Goal: Task Accomplishment & Management: Complete application form

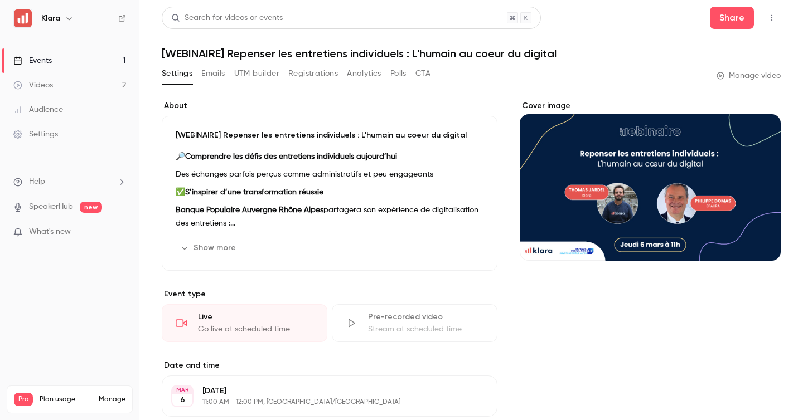
click at [109, 59] on link "Events 1" at bounding box center [69, 61] width 139 height 25
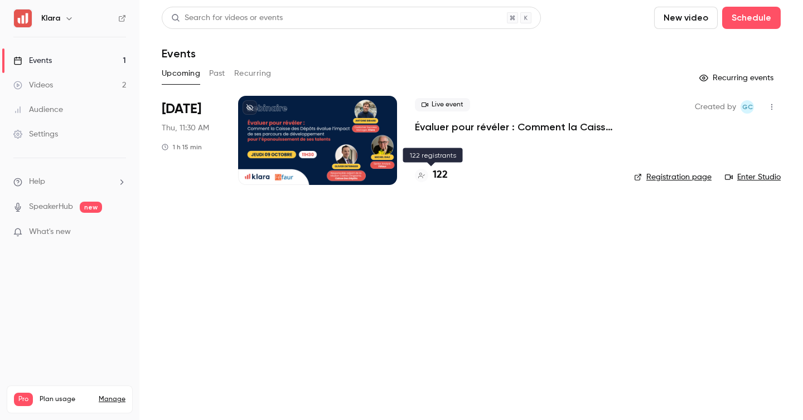
click at [441, 176] on h4 "122" at bounding box center [440, 175] width 15 height 15
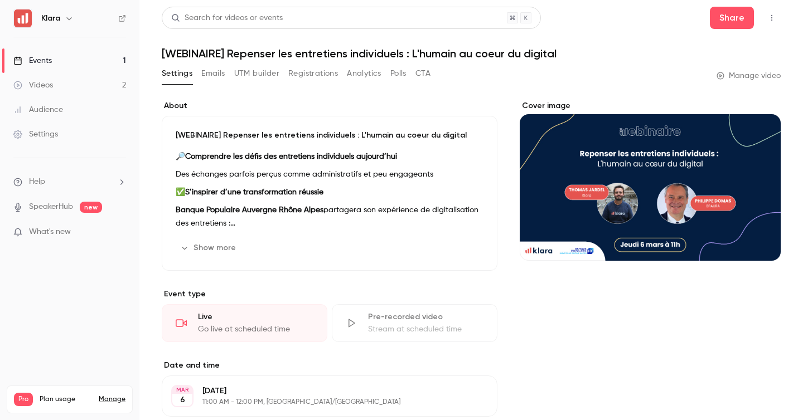
click at [105, 61] on link "Events 1" at bounding box center [69, 61] width 139 height 25
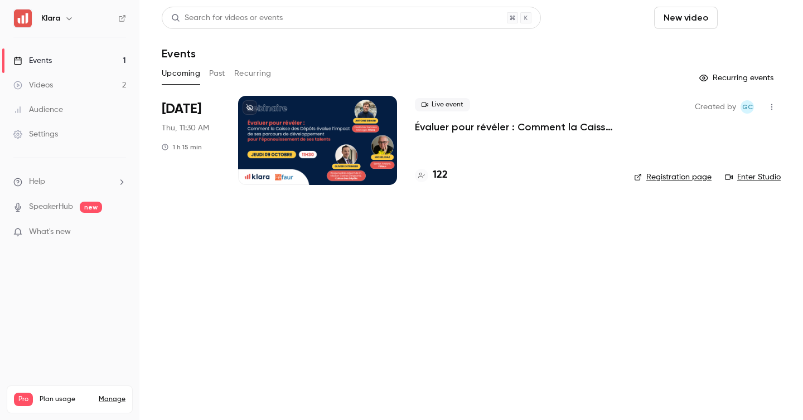
click at [739, 14] on button "Schedule" at bounding box center [751, 18] width 59 height 22
click at [698, 52] on div "One time event" at bounding box center [728, 48] width 85 height 11
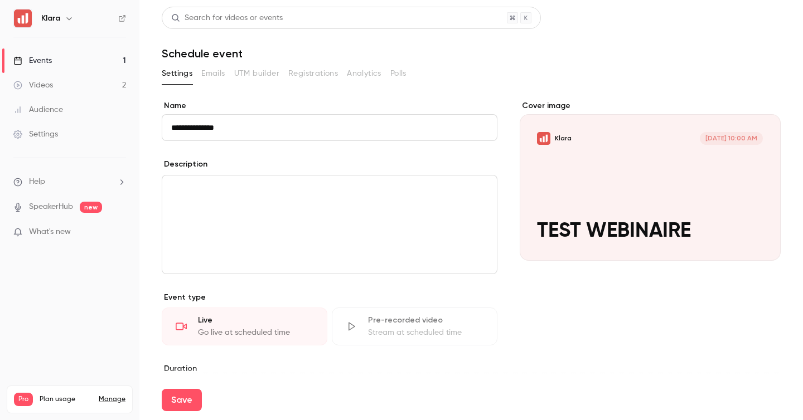
type input "**********"
click at [211, 183] on p "editor" at bounding box center [329, 188] width 317 height 13
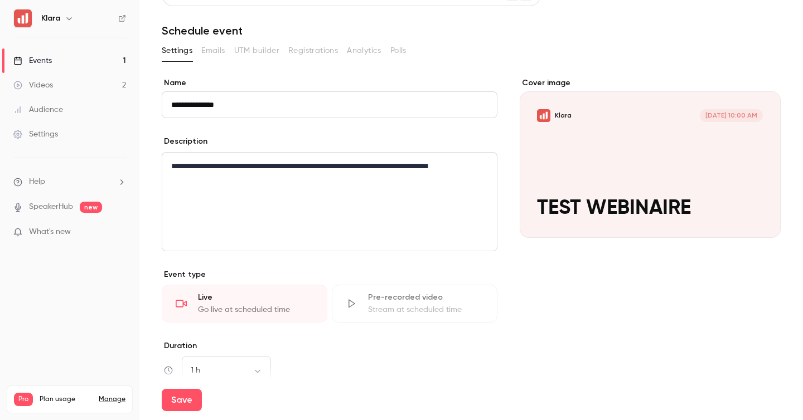
scroll to position [25, 0]
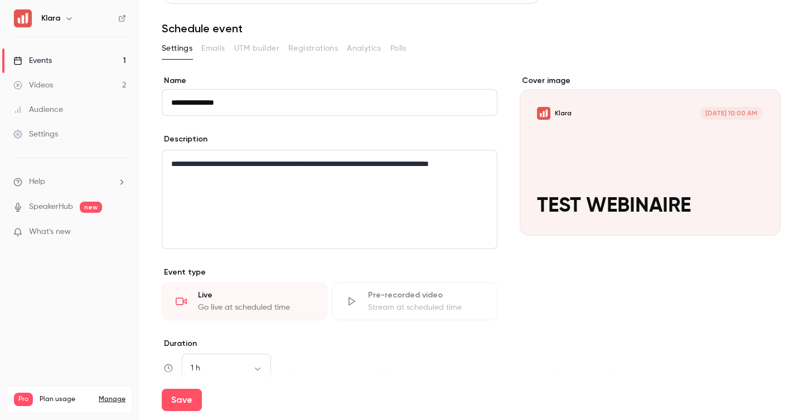
click at [234, 166] on p "**********" at bounding box center [329, 163] width 317 height 13
click at [229, 166] on p "**********" at bounding box center [329, 163] width 317 height 13
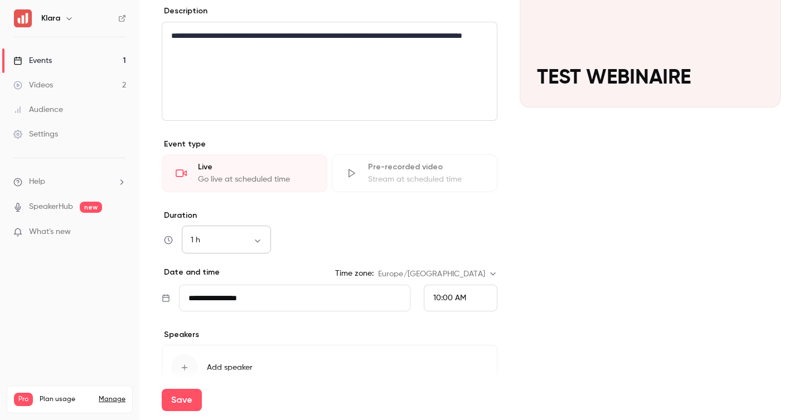
scroll to position [213, 0]
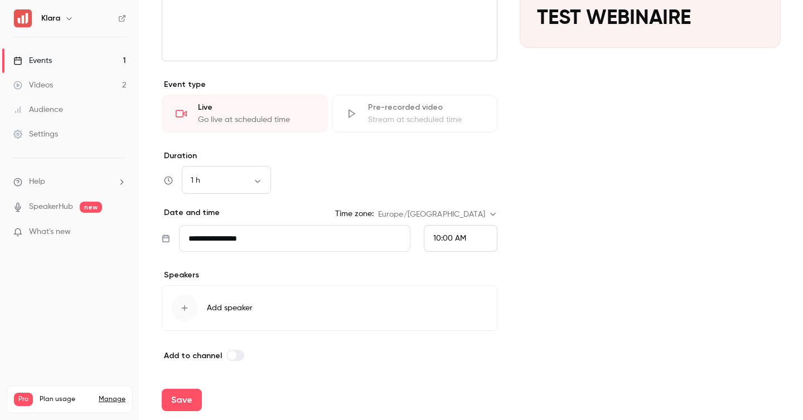
click at [465, 235] on span "10:00 AM" at bounding box center [449, 239] width 33 height 8
click at [464, 103] on div "4:00 PM" at bounding box center [460, 101] width 55 height 12
click at [183, 396] on button "Save" at bounding box center [182, 400] width 40 height 22
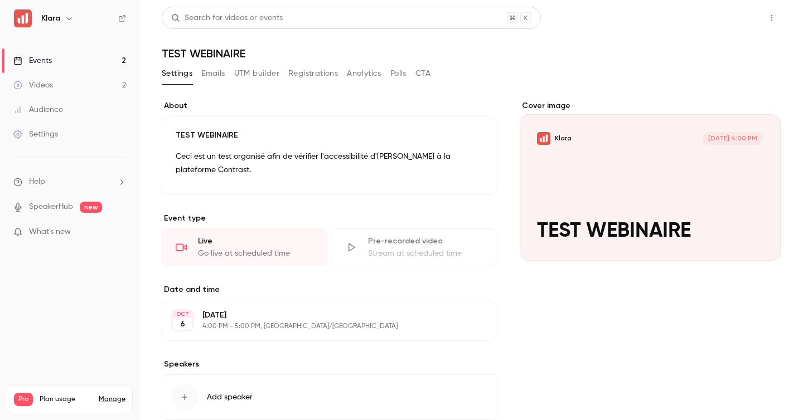
click at [738, 18] on button "Share" at bounding box center [732, 18] width 44 height 22
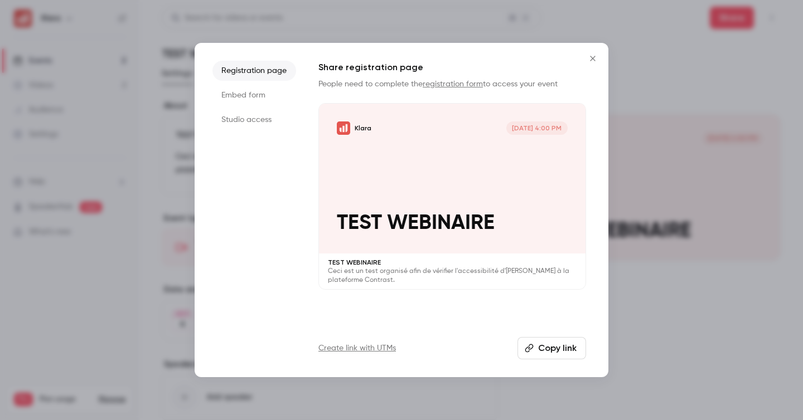
click at [586, 55] on icon "Close" at bounding box center [592, 58] width 13 height 9
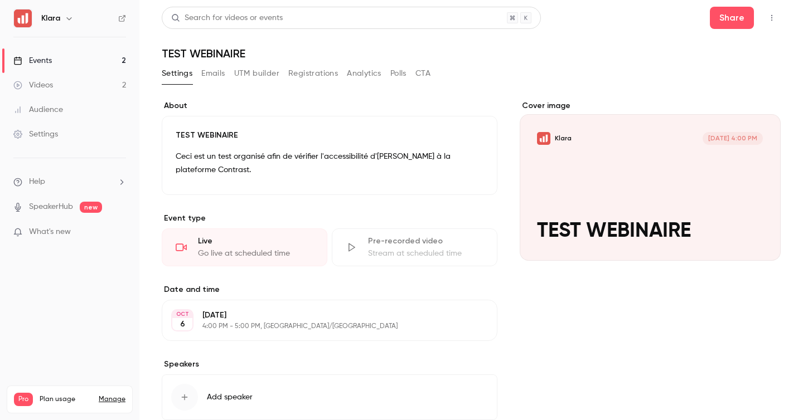
click at [772, 20] on icon "button" at bounding box center [771, 18] width 9 height 8
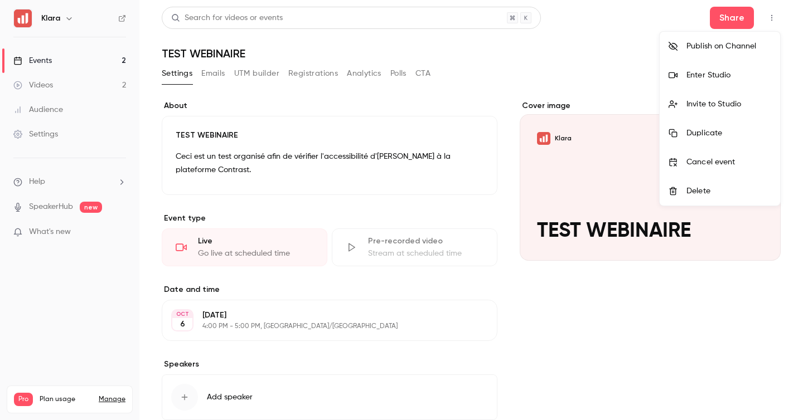
click at [730, 105] on div "Invite to Studio" at bounding box center [728, 104] width 85 height 11
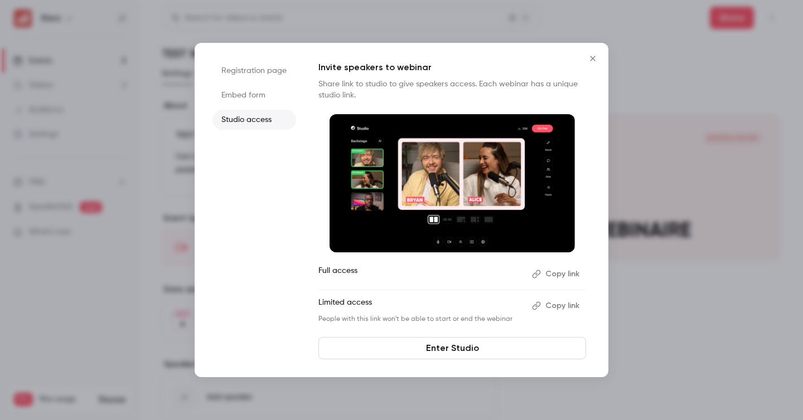
click at [554, 302] on button "Copy link" at bounding box center [557, 306] width 59 height 18
click at [555, 298] on button "Copy link" at bounding box center [557, 306] width 59 height 18
